Goal: Browse casually: Explore the website without a specific task or goal

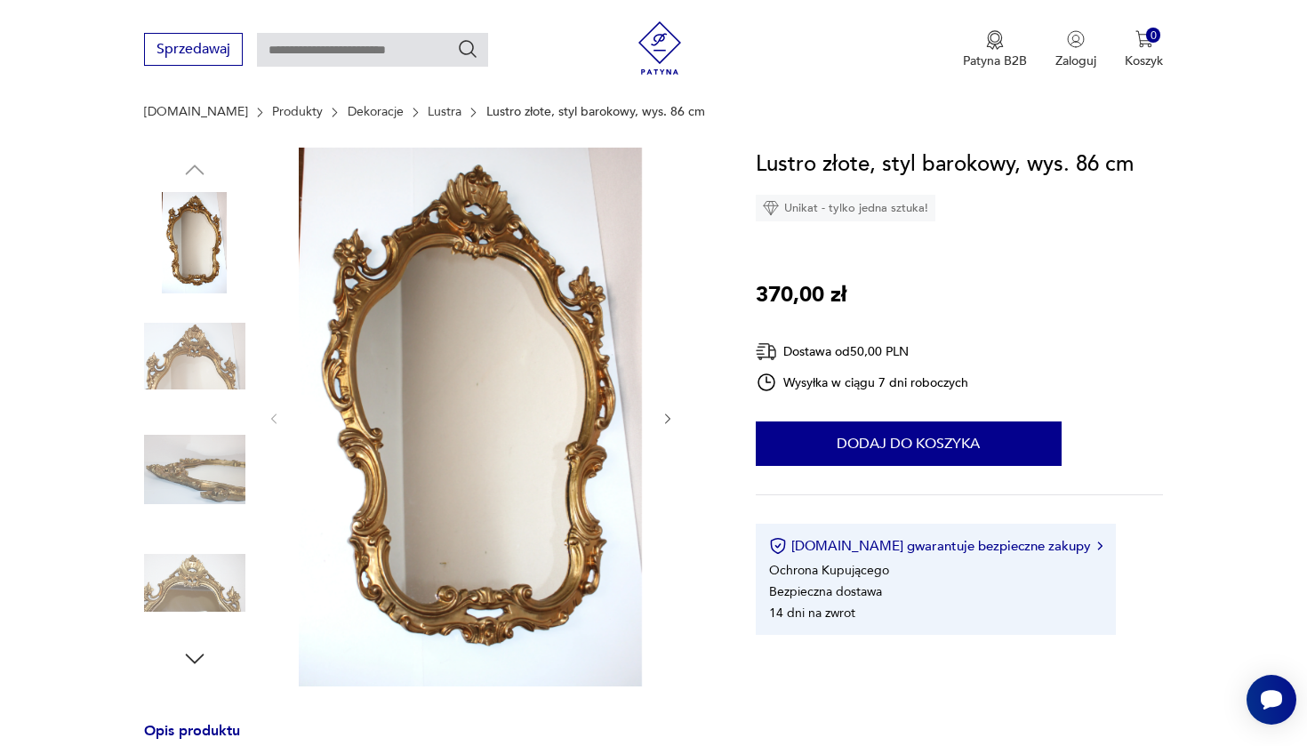
scroll to position [182, 0]
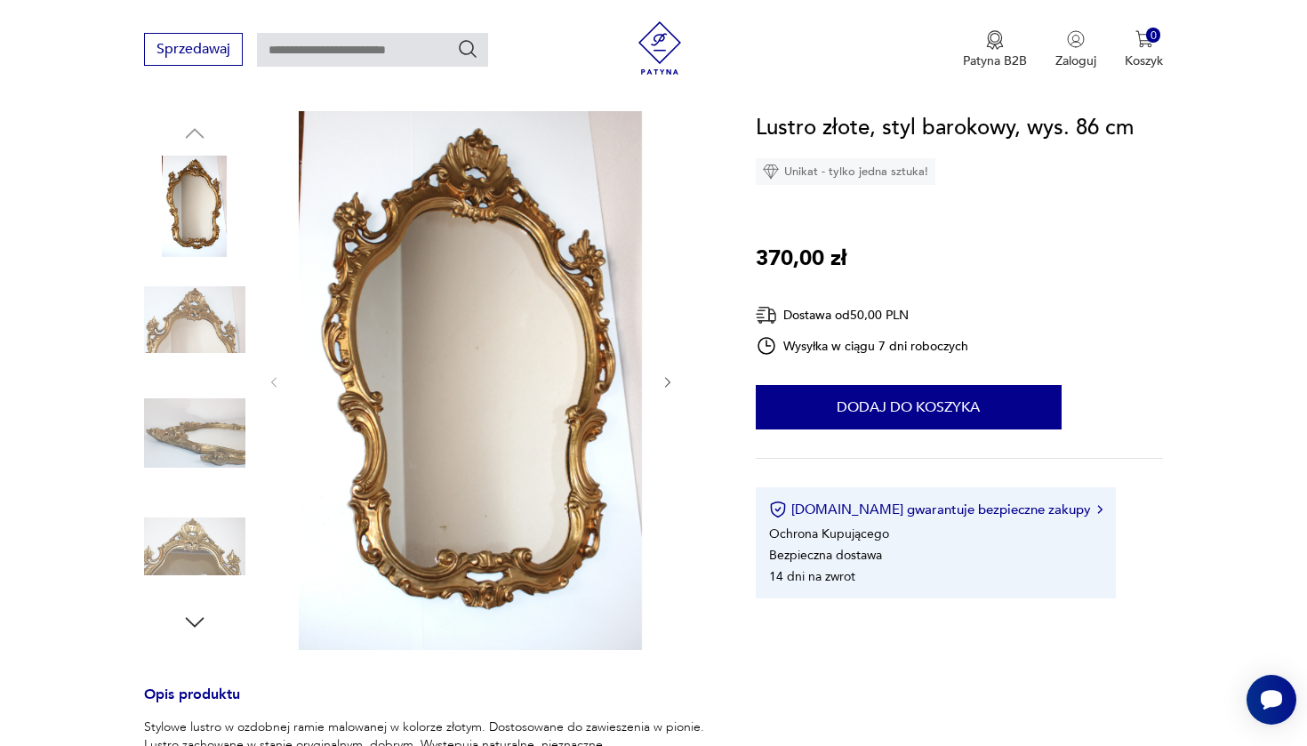
click at [231, 328] on img at bounding box center [194, 319] width 101 height 101
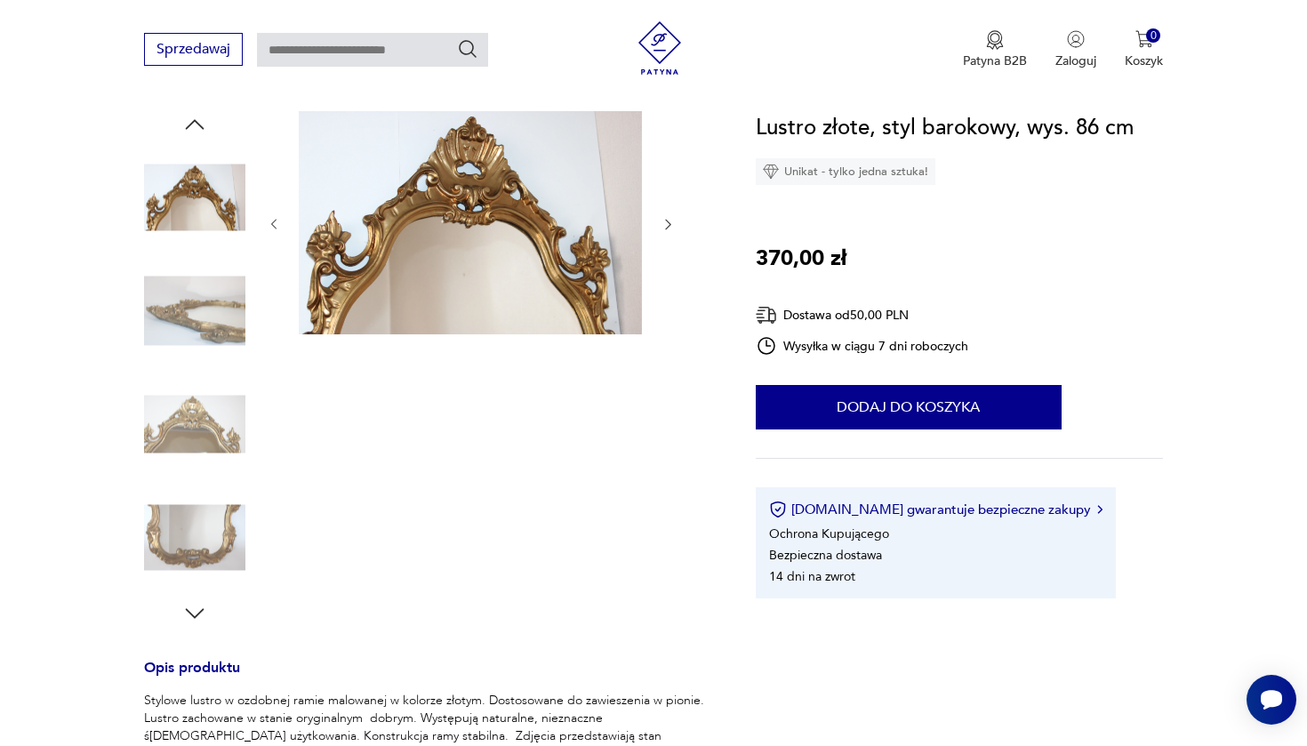
click at [202, 416] on img at bounding box center [194, 423] width 101 height 101
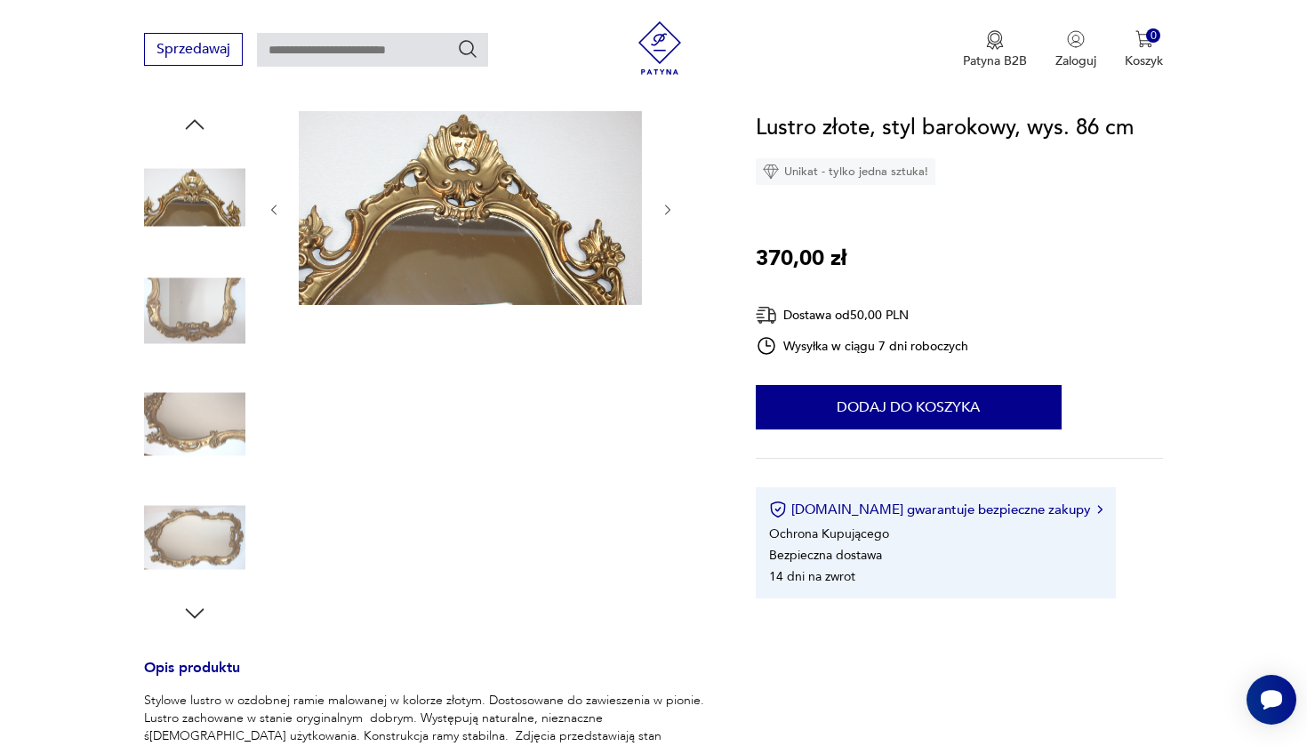
click at [432, 280] on img at bounding box center [470, 208] width 343 height 194
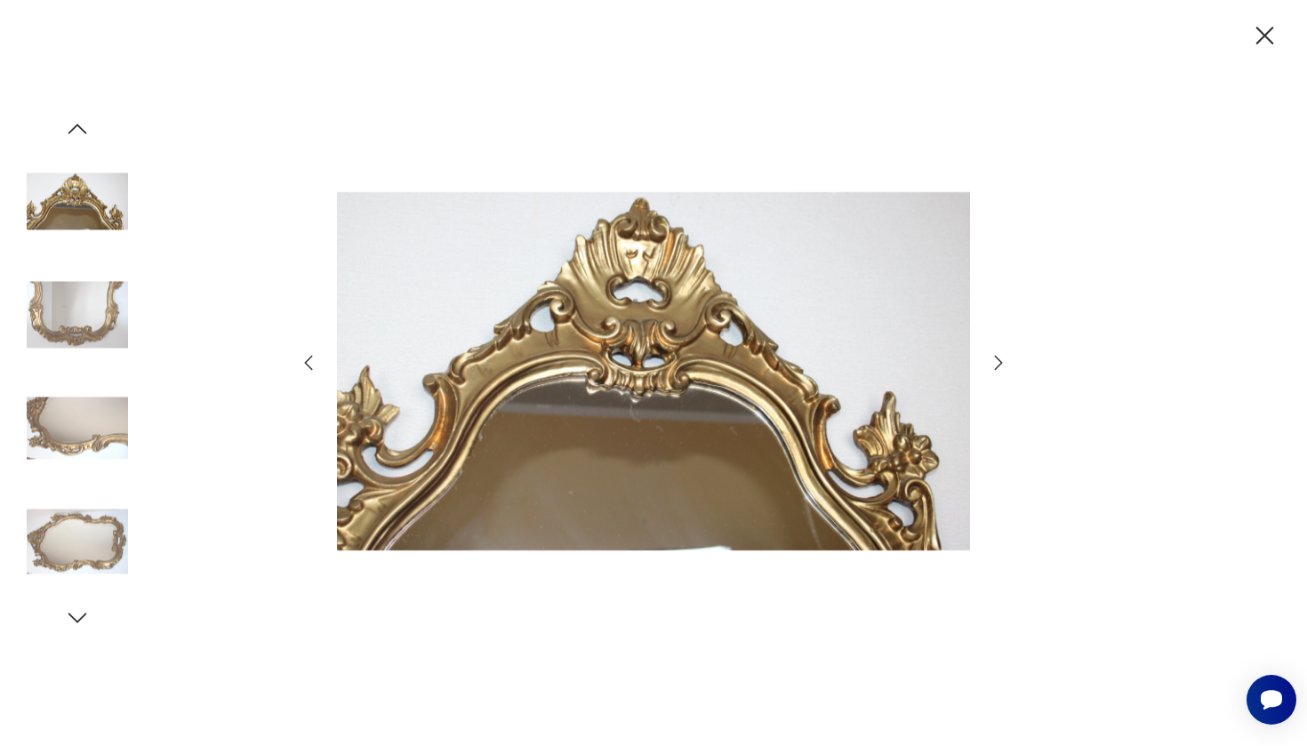
click at [1270, 29] on icon "button" at bounding box center [1266, 36] width 18 height 18
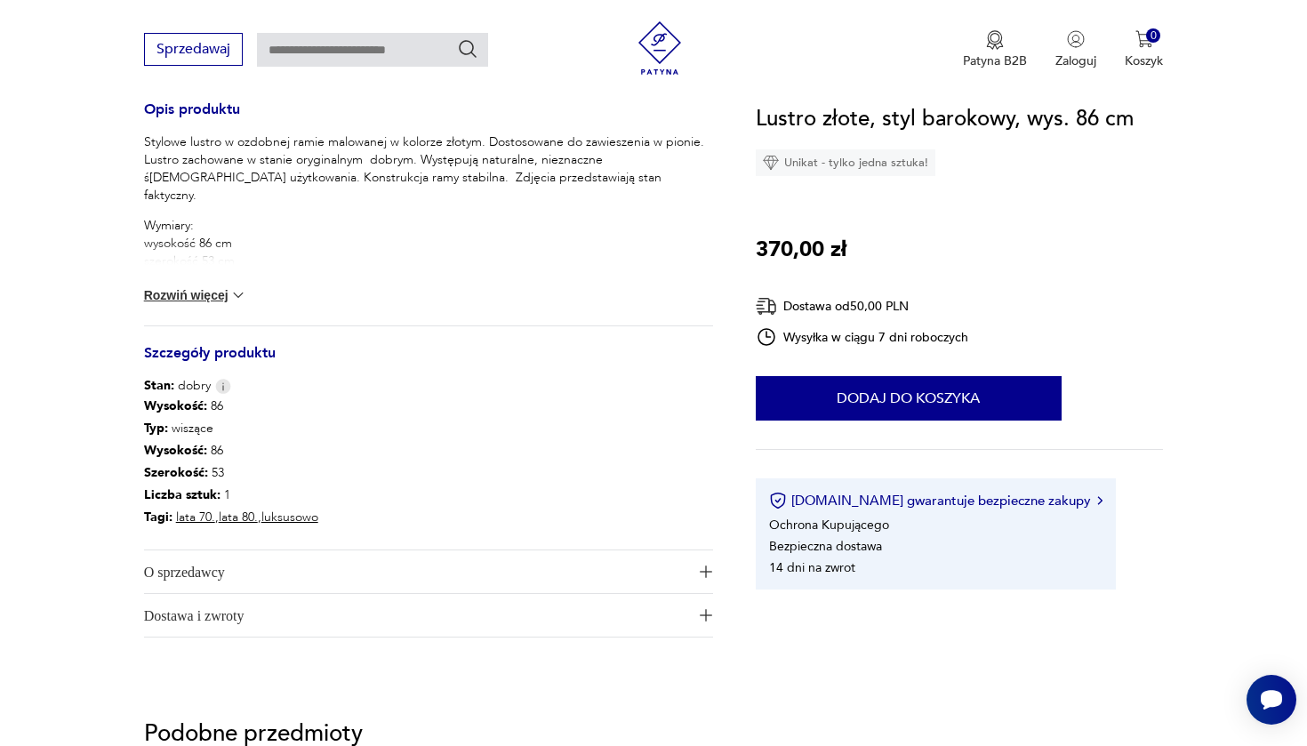
scroll to position [731, 0]
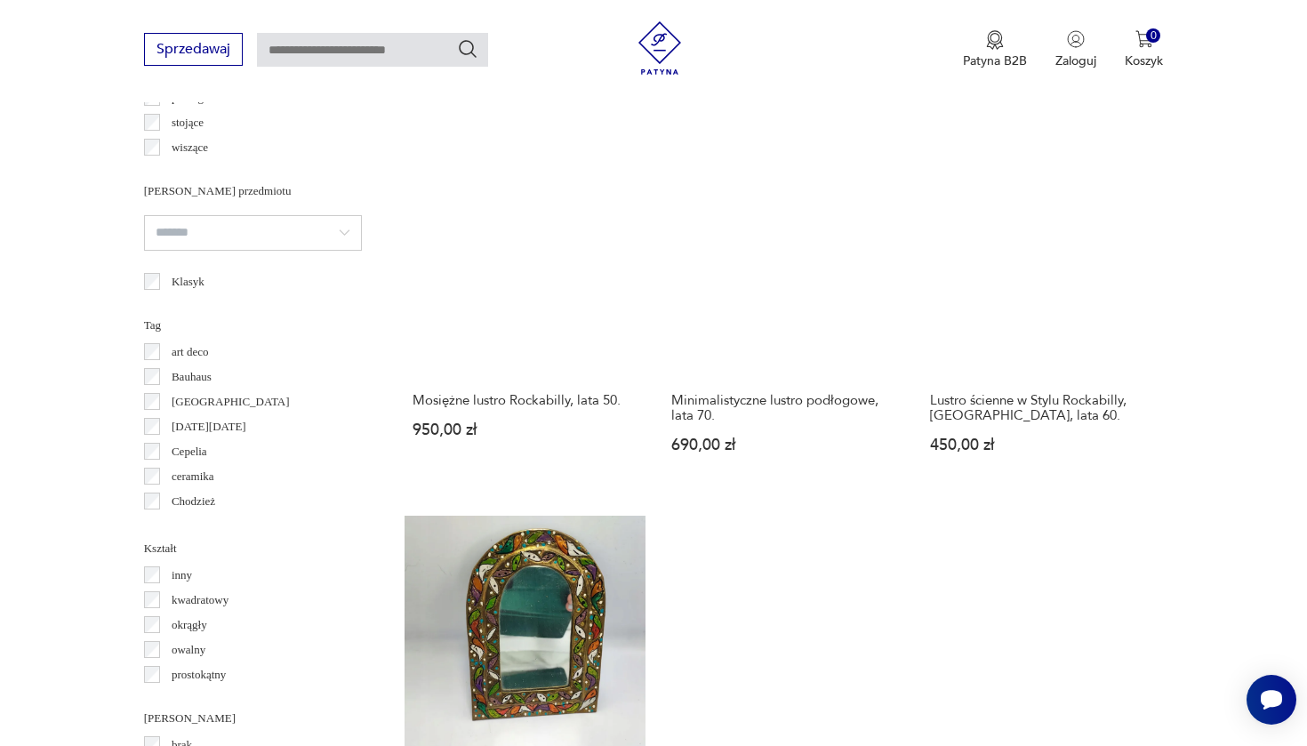
scroll to position [1595, 0]
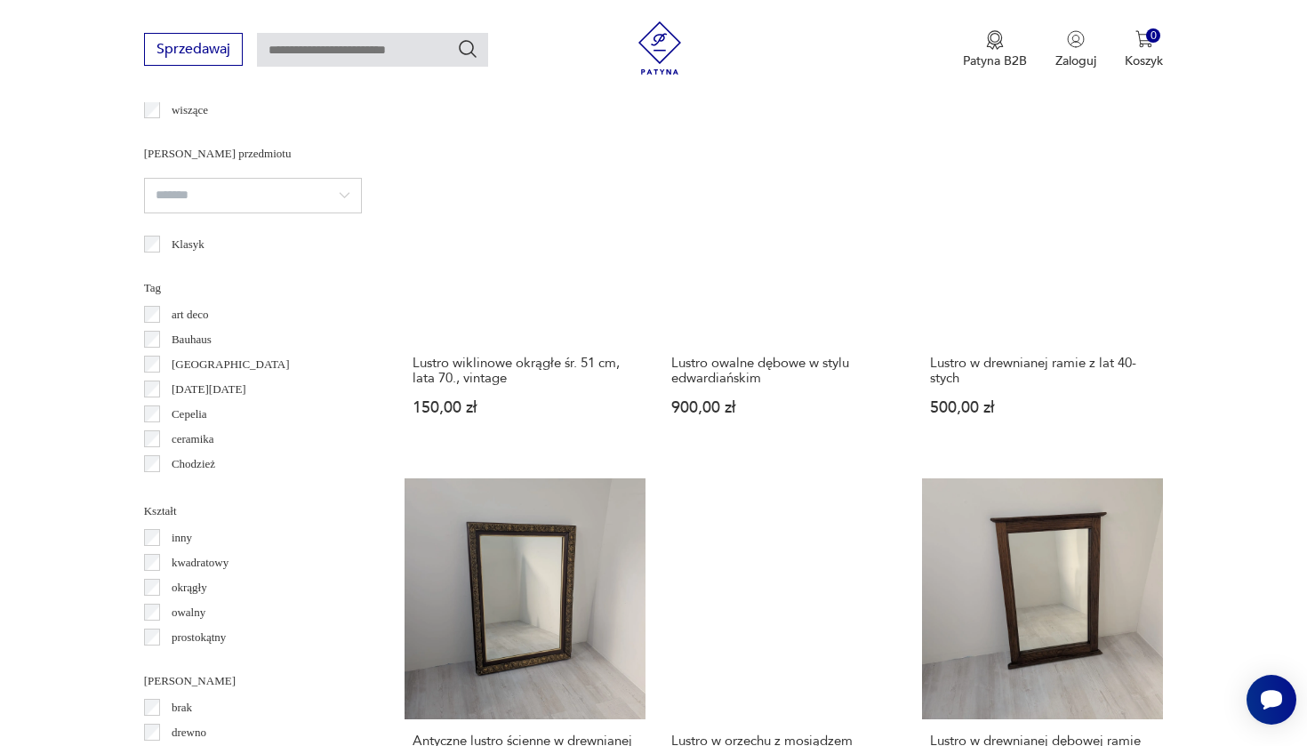
scroll to position [1417, 0]
